Goal: Task Accomplishment & Management: Use online tool/utility

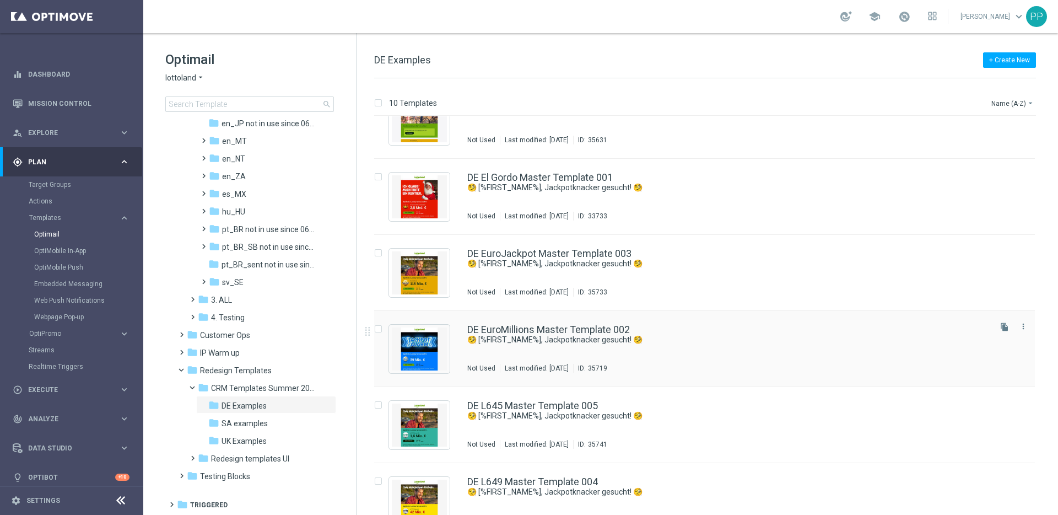
scroll to position [362, 0]
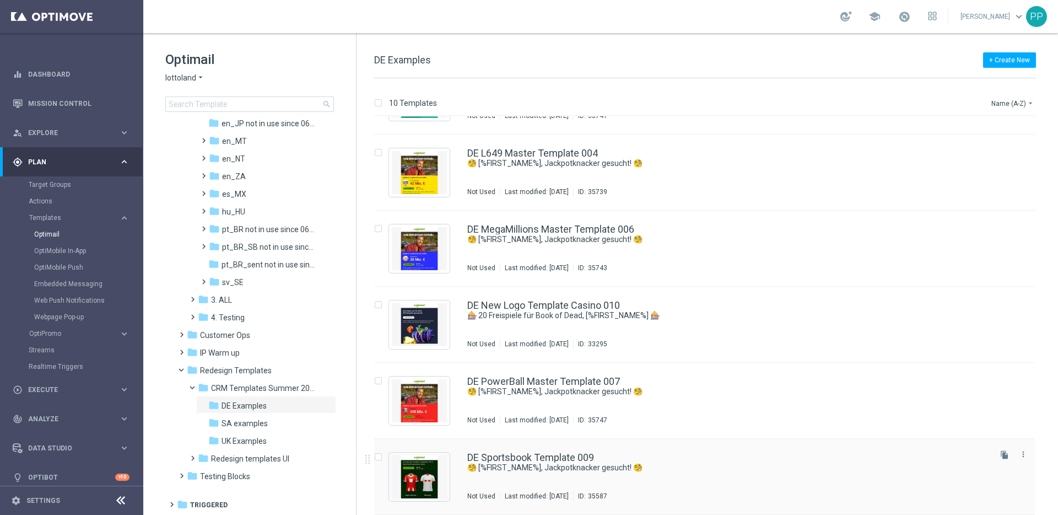
click at [377, 457] on input "Press SPACE to select this row." at bounding box center [377, 458] width 7 height 7
checkbox input "true"
click at [967, 107] on button "drive_file_move Copy to" at bounding box center [970, 102] width 46 height 13
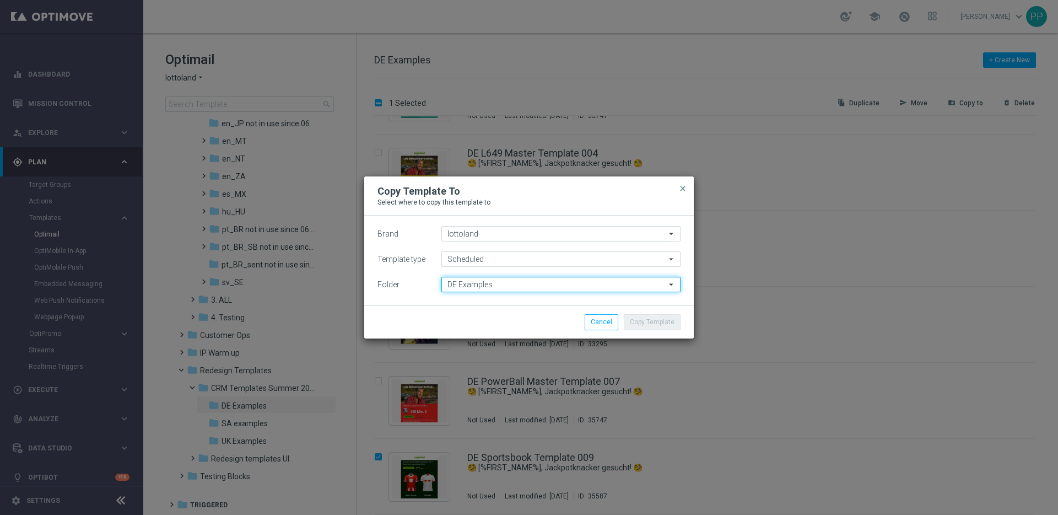
click at [488, 281] on input "DE Examples" at bounding box center [560, 284] width 239 height 15
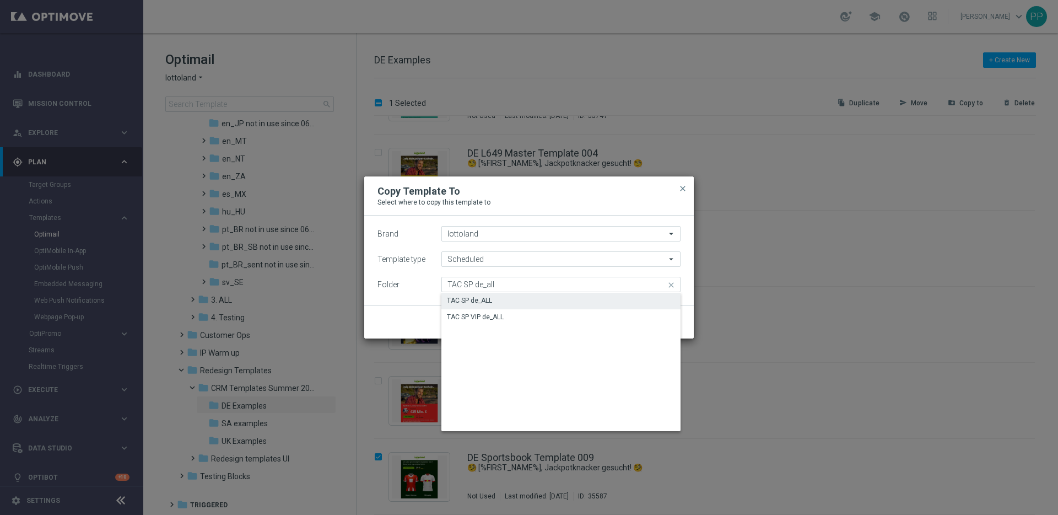
click at [487, 301] on div "TAC SP de_ALL" at bounding box center [469, 300] width 45 height 10
type input "TAC SP de_ALL"
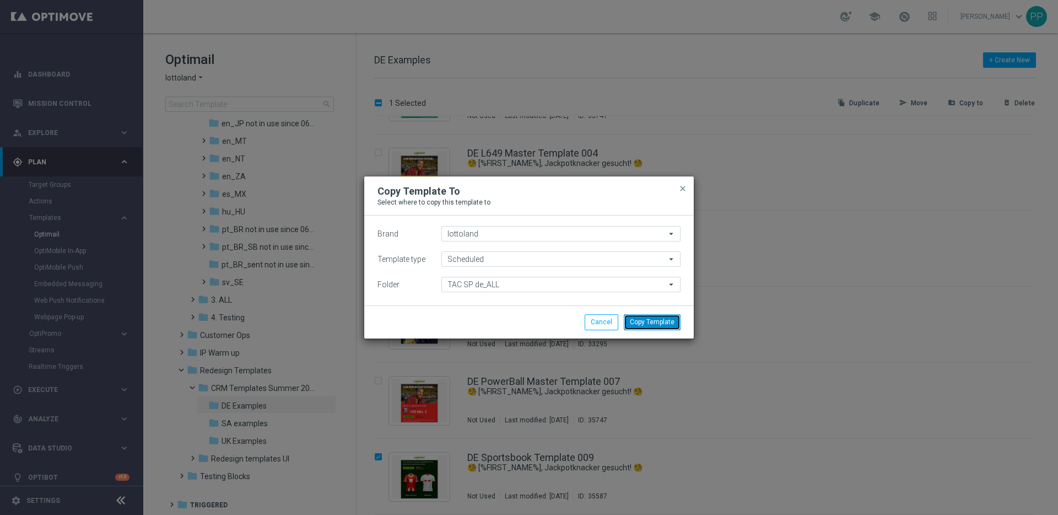
click at [672, 325] on button "Copy Template" at bounding box center [652, 321] width 57 height 15
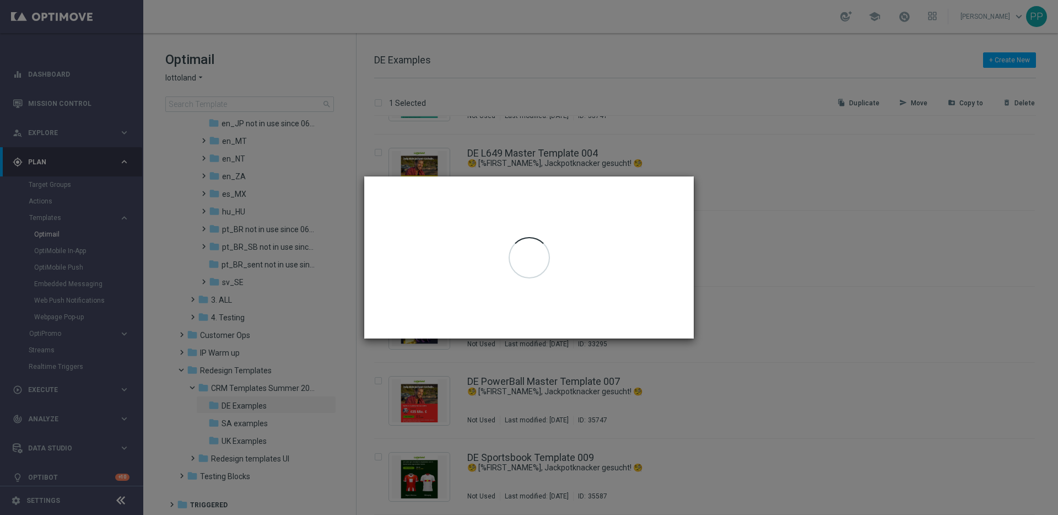
checkbox input "false"
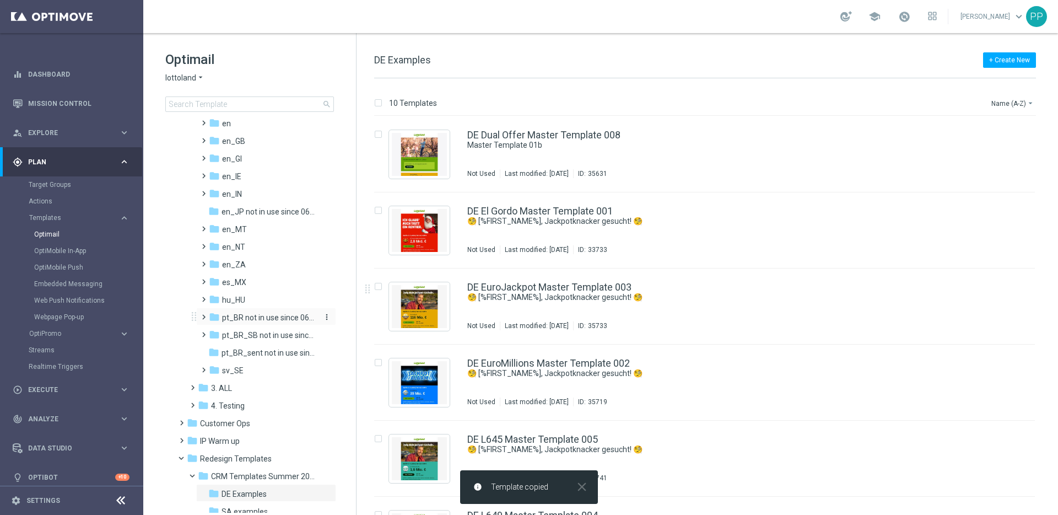
scroll to position [0, 0]
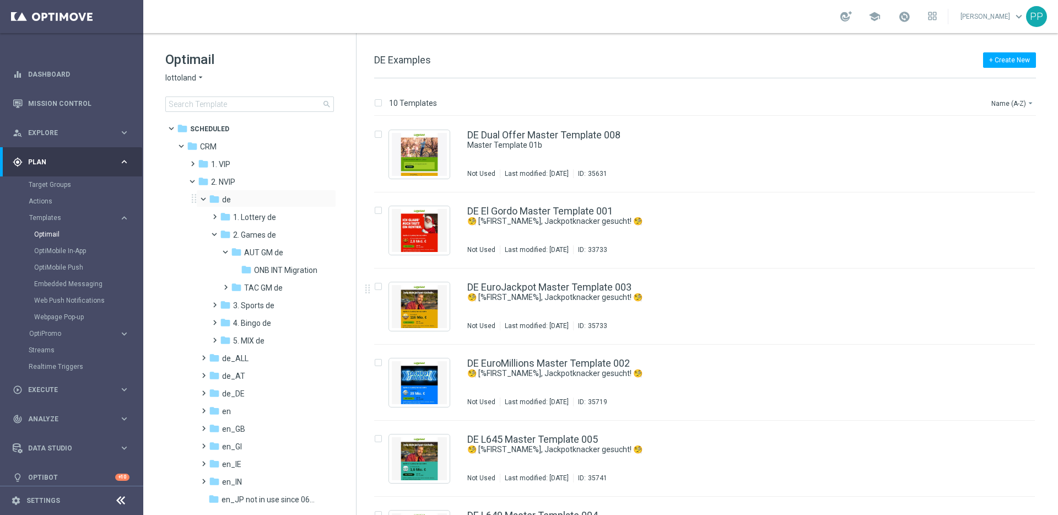
click at [206, 199] on span at bounding box center [208, 196] width 4 height 5
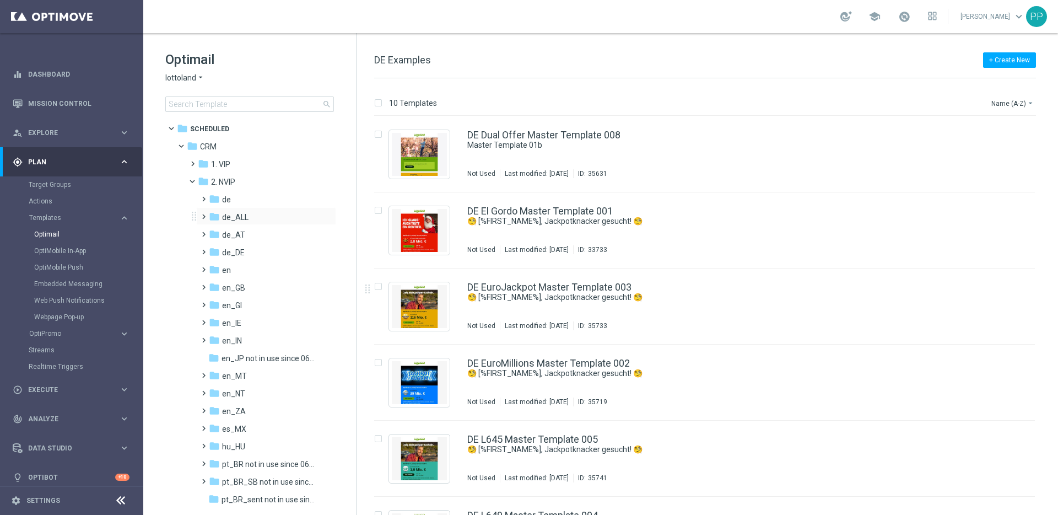
click at [203, 214] on span at bounding box center [201, 211] width 5 height 4
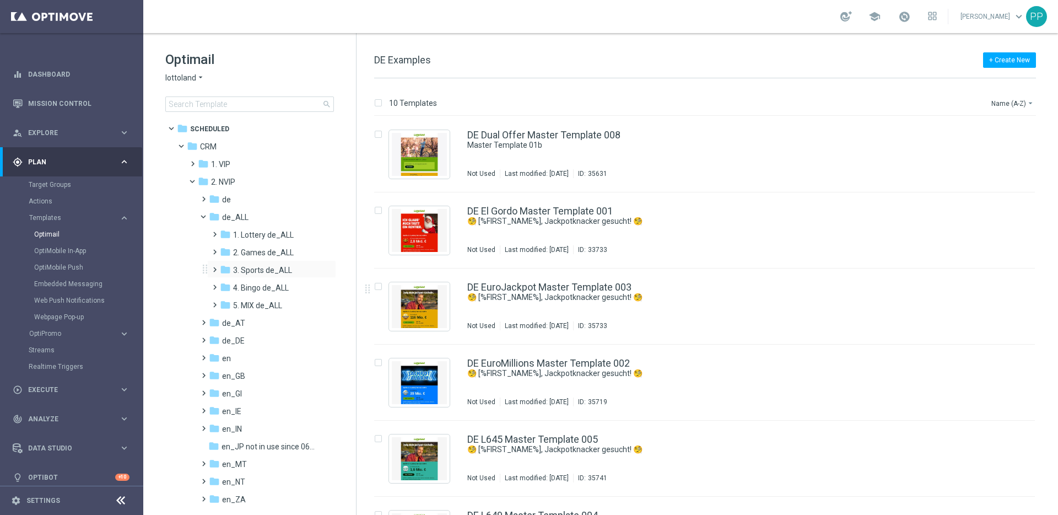
click at [215, 267] on span at bounding box center [212, 264] width 5 height 4
click at [244, 304] on span "TAC SP de_ALL" at bounding box center [271, 305] width 55 height 10
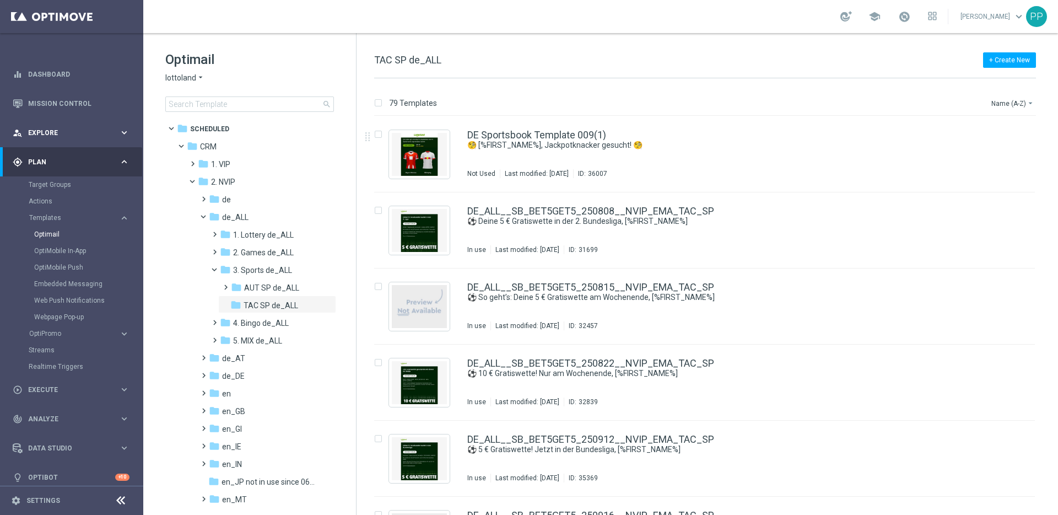
click at [44, 135] on span "Explore" at bounding box center [73, 133] width 91 height 7
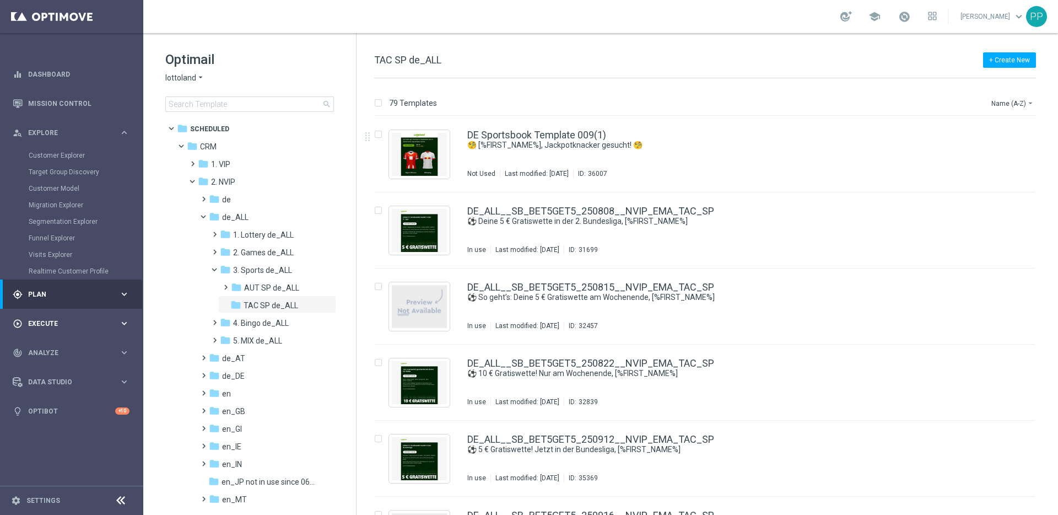
click at [43, 319] on div "play_circle_outline Execute" at bounding box center [66, 324] width 106 height 10
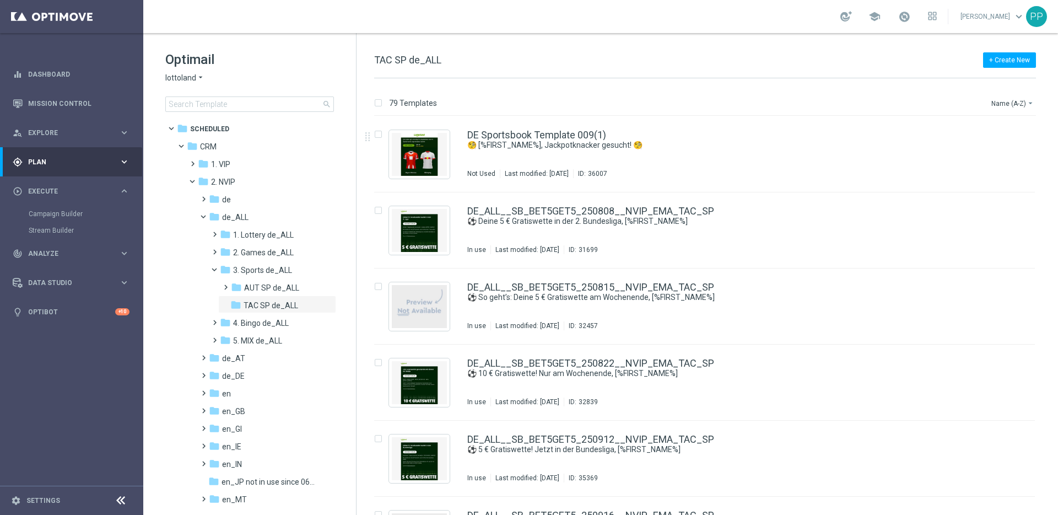
click at [40, 155] on div "gps_fixed Plan keyboard_arrow_right" at bounding box center [71, 161] width 142 height 29
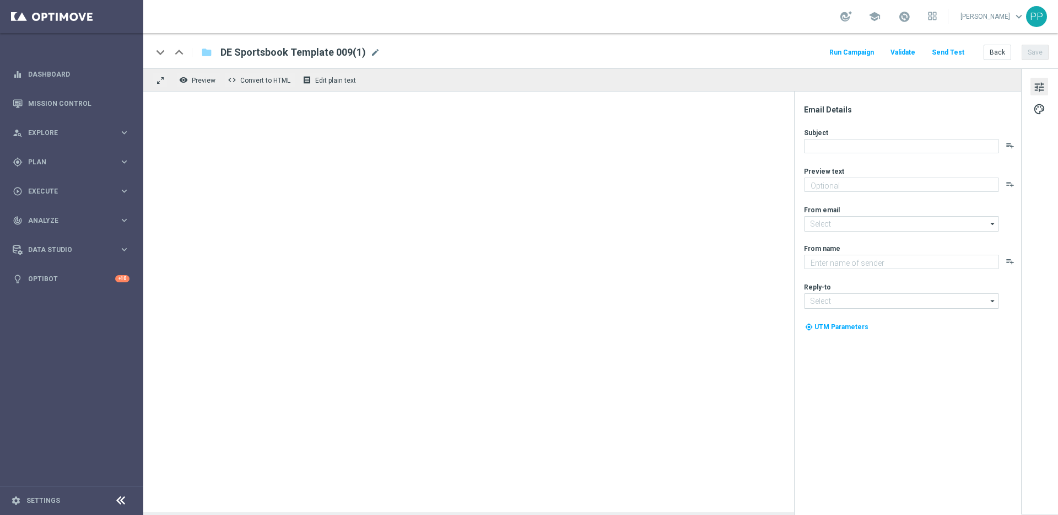
type textarea "Heute 30 % [DEMOGRAPHIC_DATA] auf dein Los"
type input "[EMAIL_ADDRESS][DOMAIN_NAME]"
type textarea "Lottoland"
type input "[EMAIL_ADDRESS][DOMAIN_NAME]"
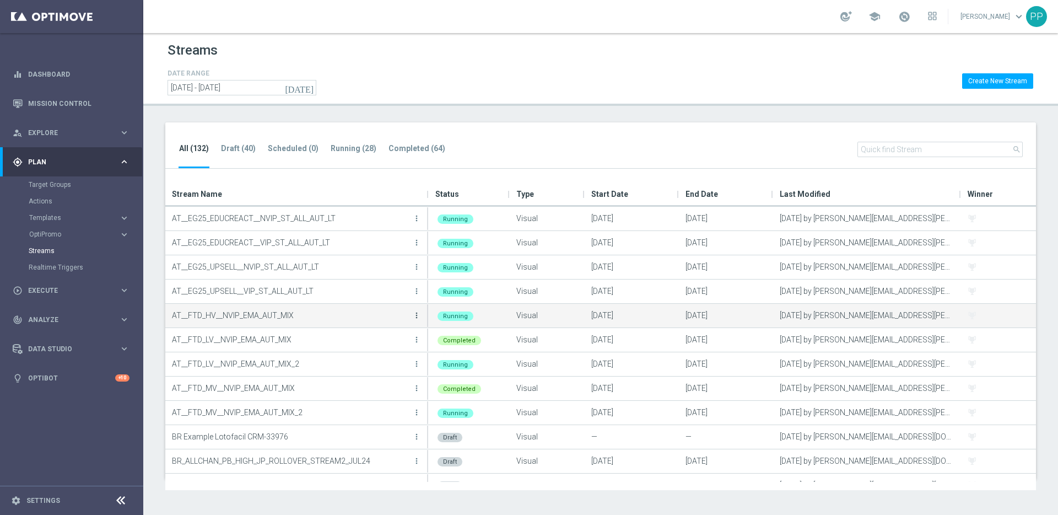
click at [417, 316] on icon "more_vert" at bounding box center [416, 315] width 9 height 9
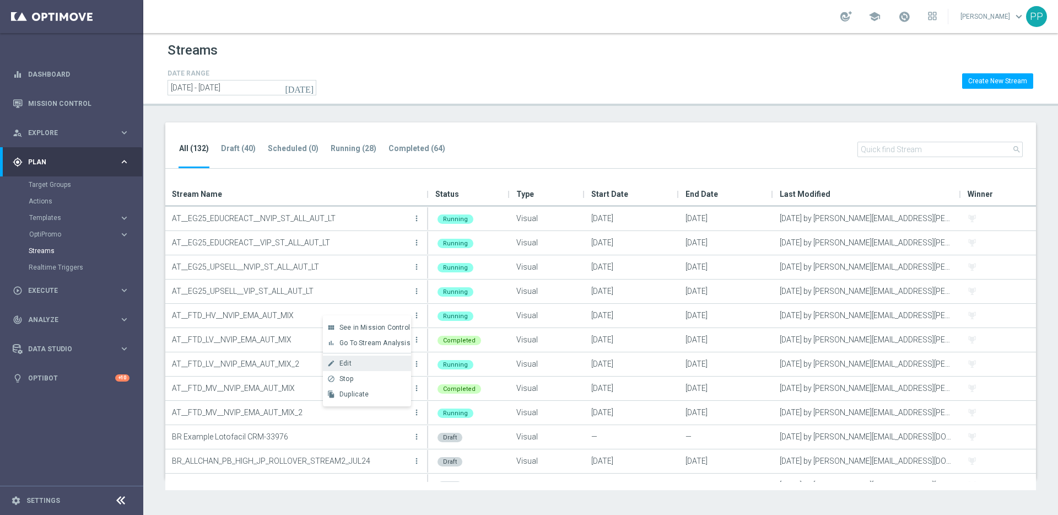
click at [360, 364] on div "Edit" at bounding box center [372, 363] width 67 height 8
